Goal: Task Accomplishment & Management: Manage account settings

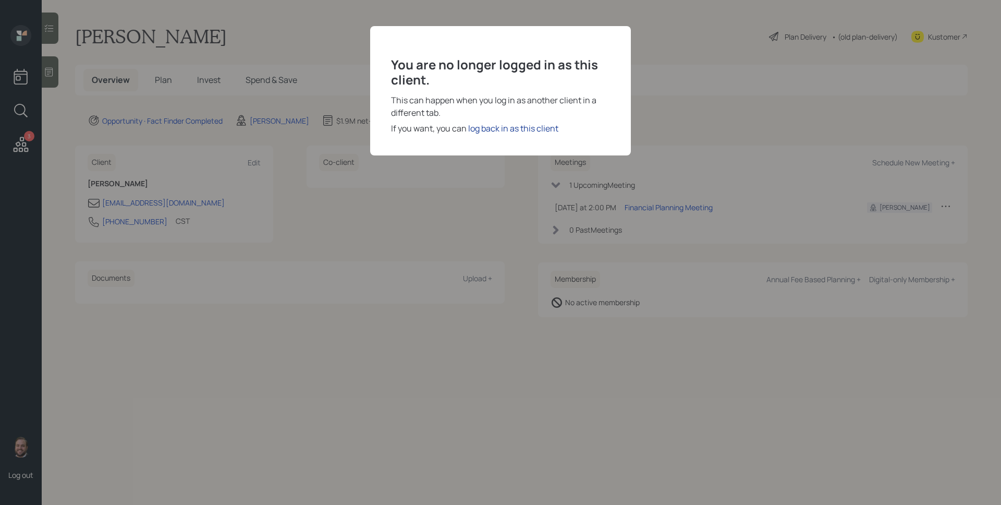
click at [532, 129] on div "log back in as this client" at bounding box center [513, 128] width 90 height 13
